Goal: Find specific page/section: Find specific page/section

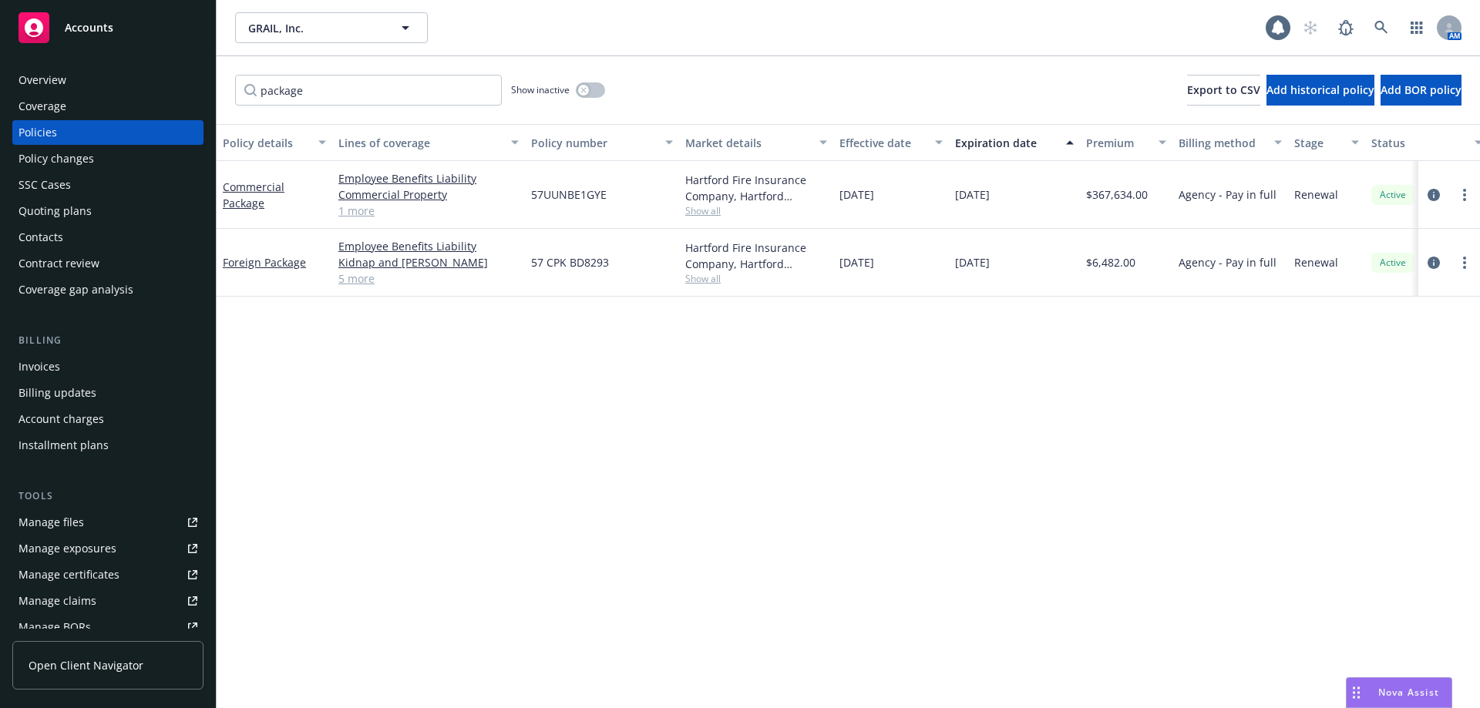
drag, startPoint x: 360, startPoint y: 86, endPoint x: 95, endPoint y: 91, distance: 265.2
click at [95, 91] on div "Accounts Overview Coverage Policies Policy changes SSC Cases Quoting plans Cont…" at bounding box center [740, 354] width 1480 height 708
click at [1362, 30] on div "AM" at bounding box center [1378, 27] width 166 height 31
click at [1380, 29] on icon at bounding box center [1380, 27] width 13 height 13
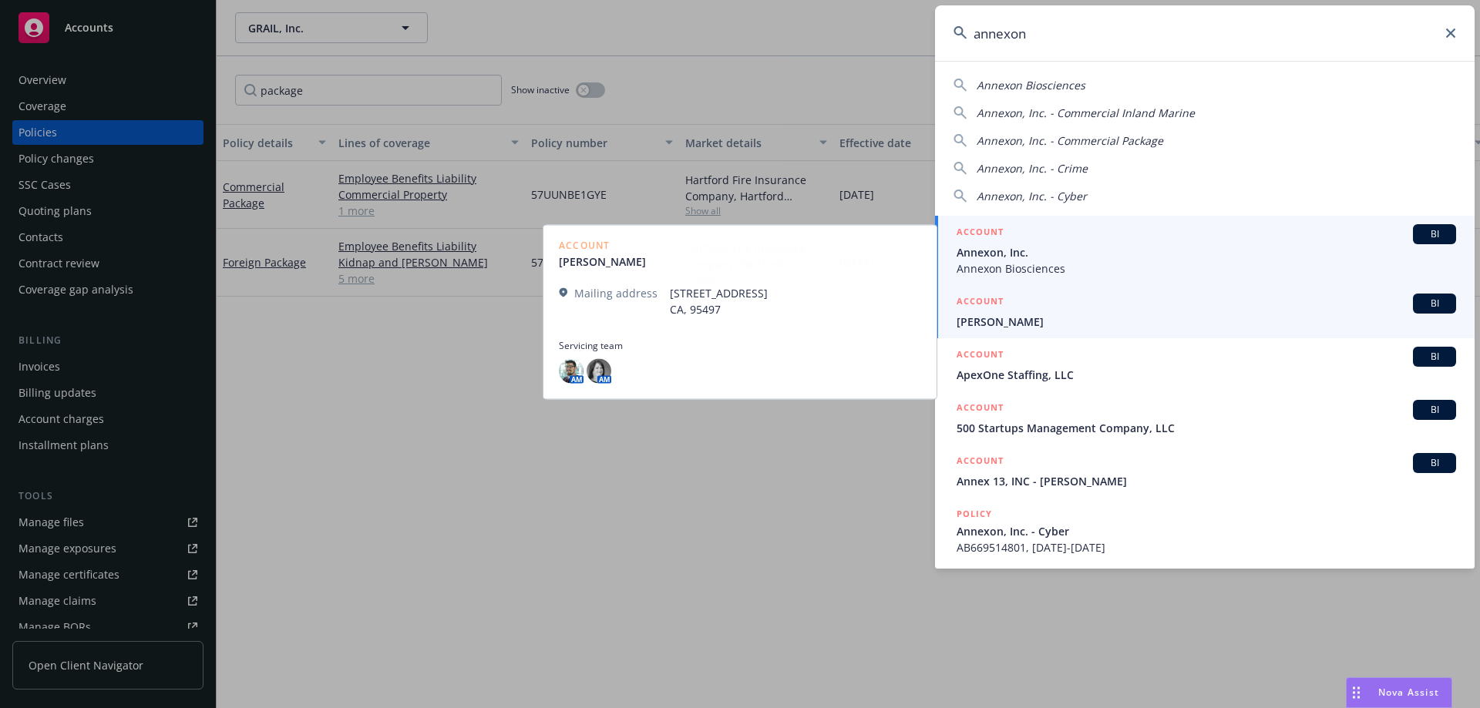
type input "annexon"
click at [1026, 256] on span "Annexon, Inc." at bounding box center [1205, 252] width 499 height 16
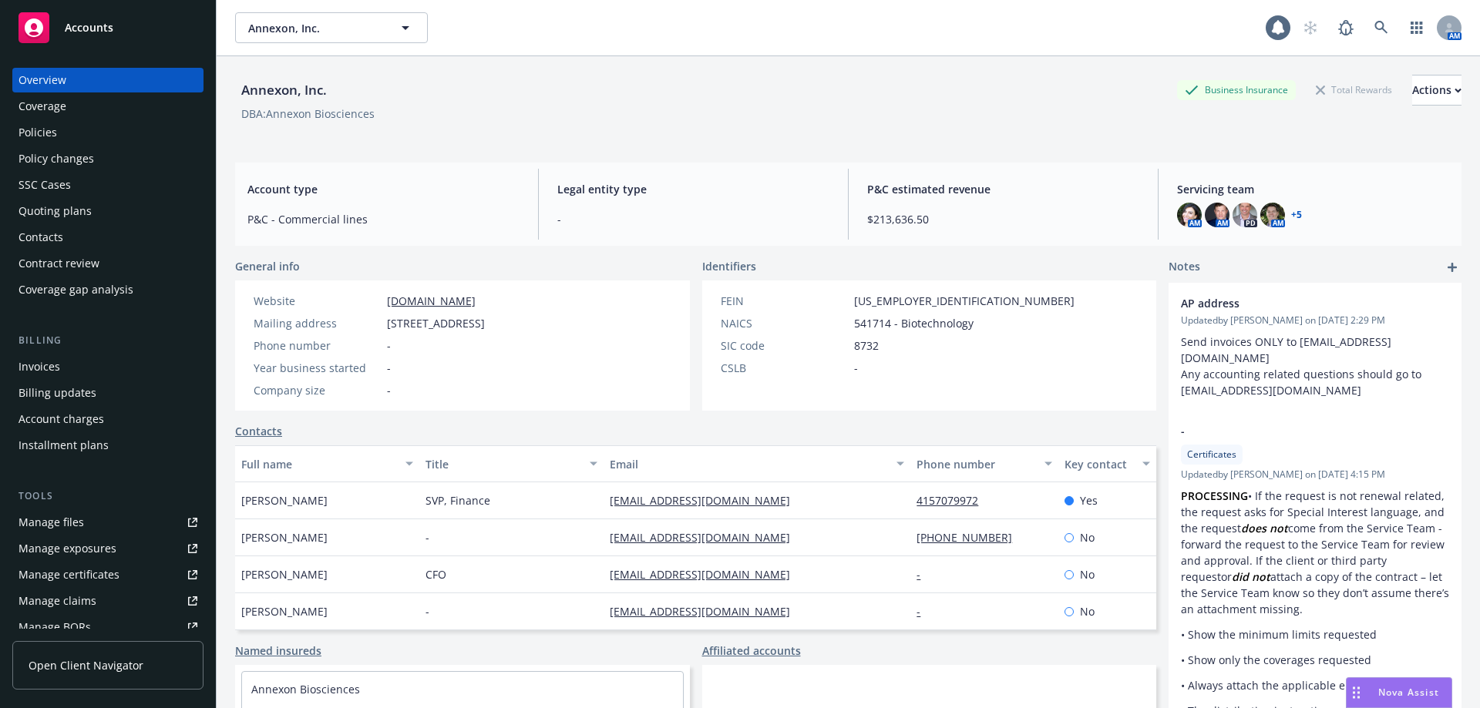
click at [79, 132] on div "Policies" at bounding box center [107, 132] width 179 height 25
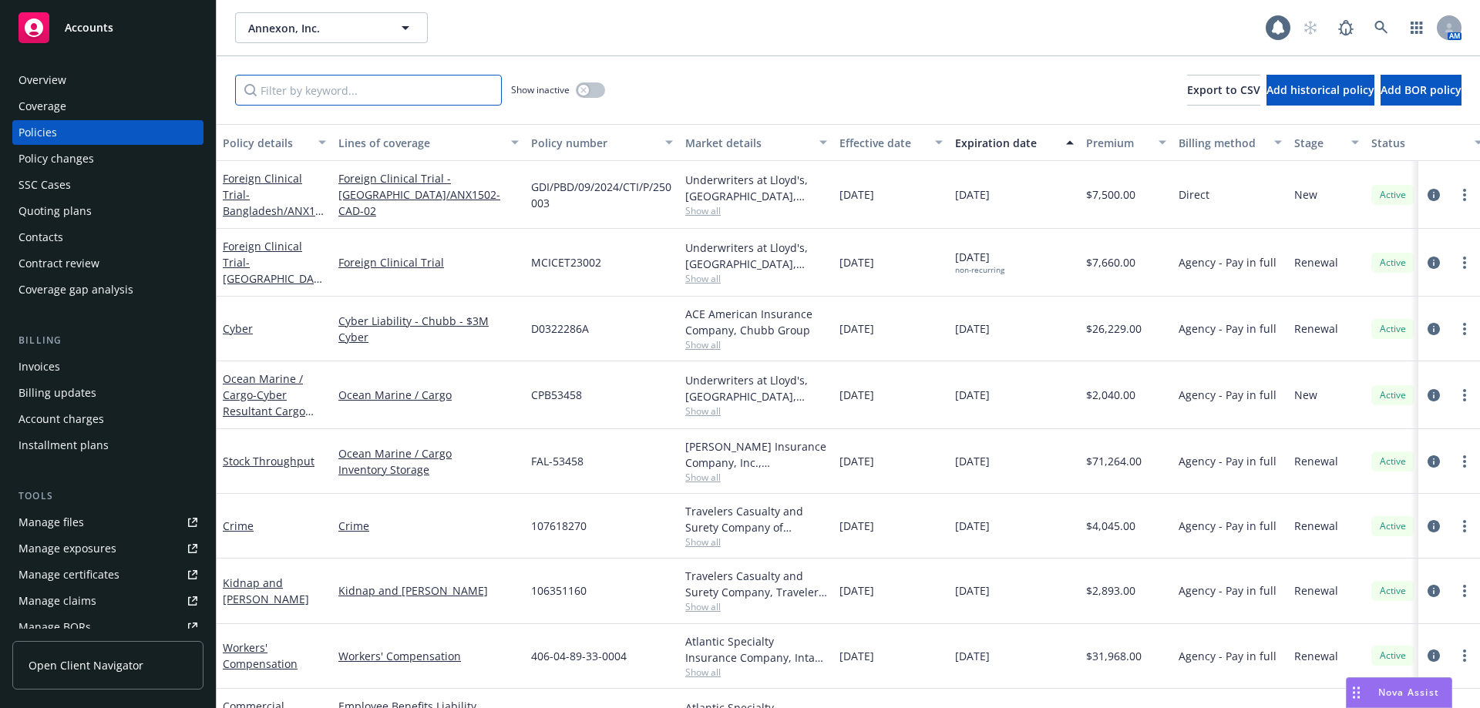
click at [274, 93] on input "Filter by keyword..." at bounding box center [368, 90] width 267 height 31
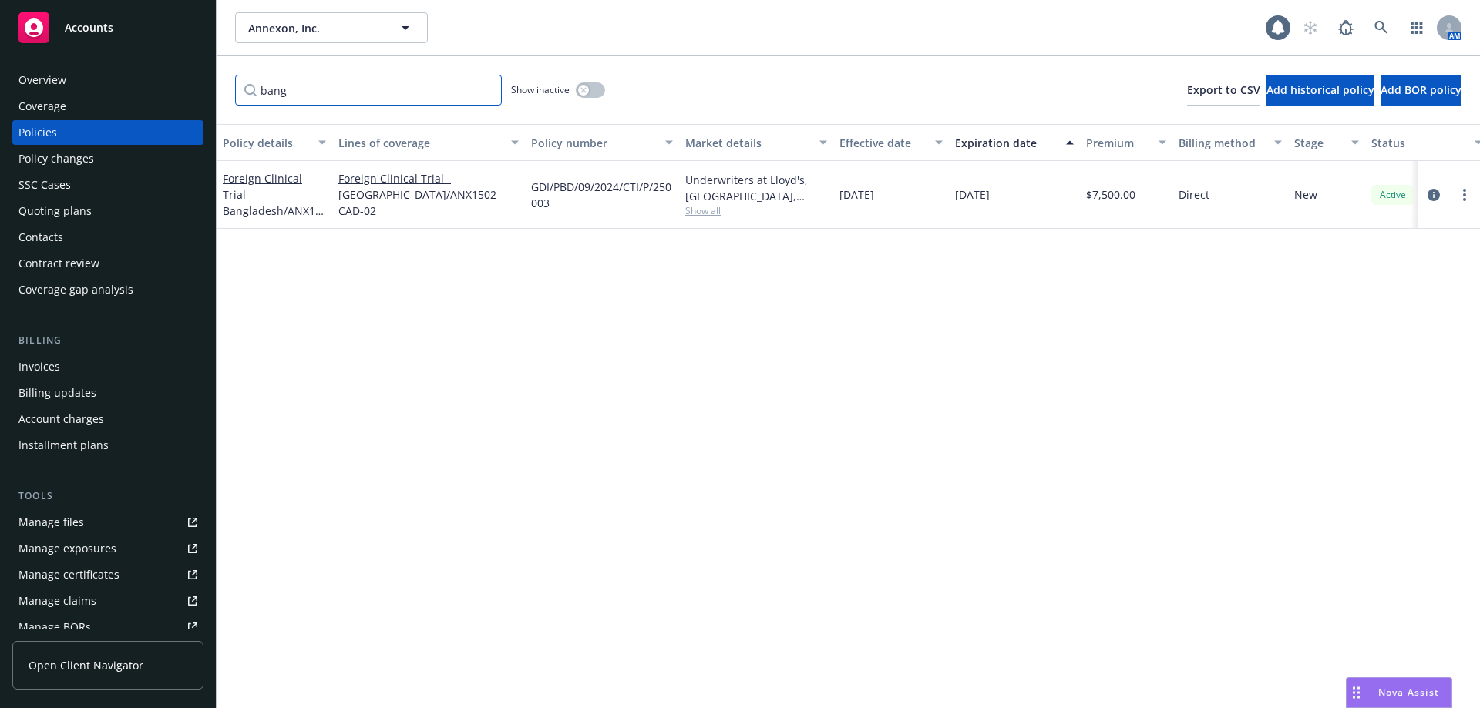
type input "bang"
